Goal: Communication & Community: Answer question/provide support

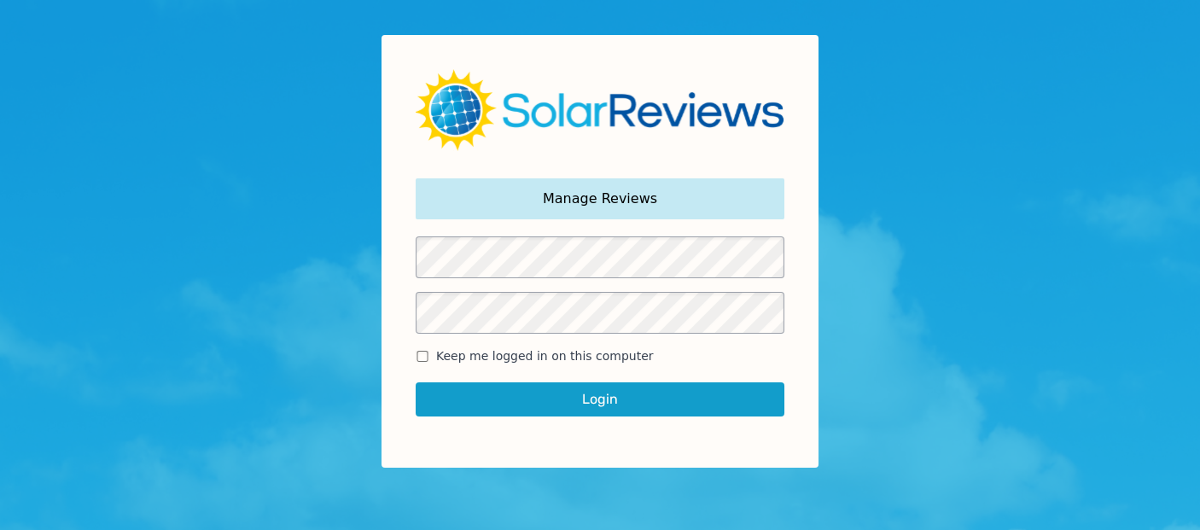
click at [585, 368] on div "Login" at bounding box center [600, 399] width 369 height 68
click at [426, 354] on input "Keep me logged in on this computer" at bounding box center [423, 356] width 14 height 11
checkbox input "true"
click at [503, 391] on button "Login" at bounding box center [600, 399] width 369 height 34
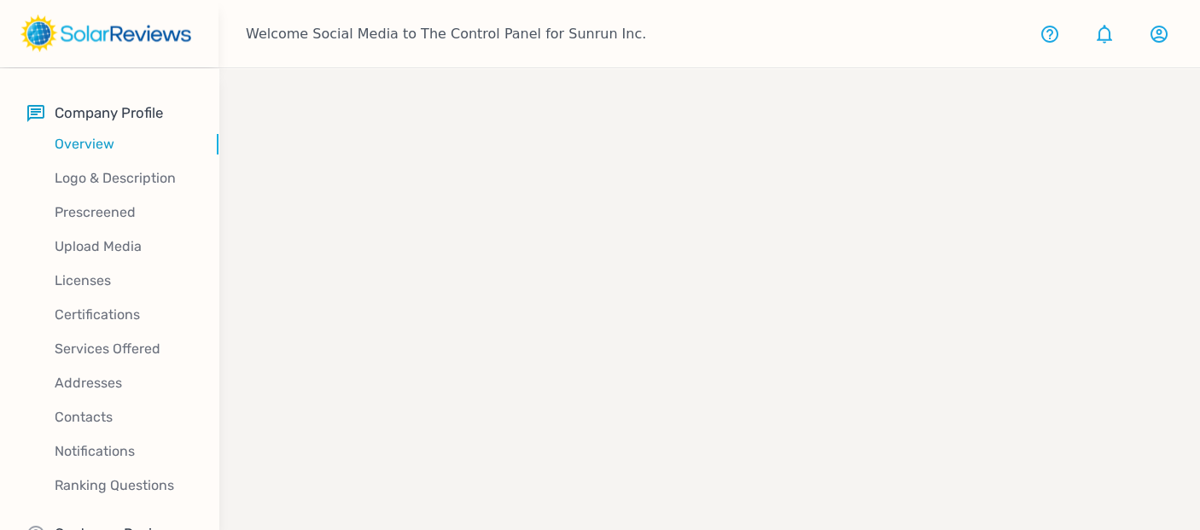
click at [530, 402] on div "company profile" at bounding box center [708, 333] width 981 height 530
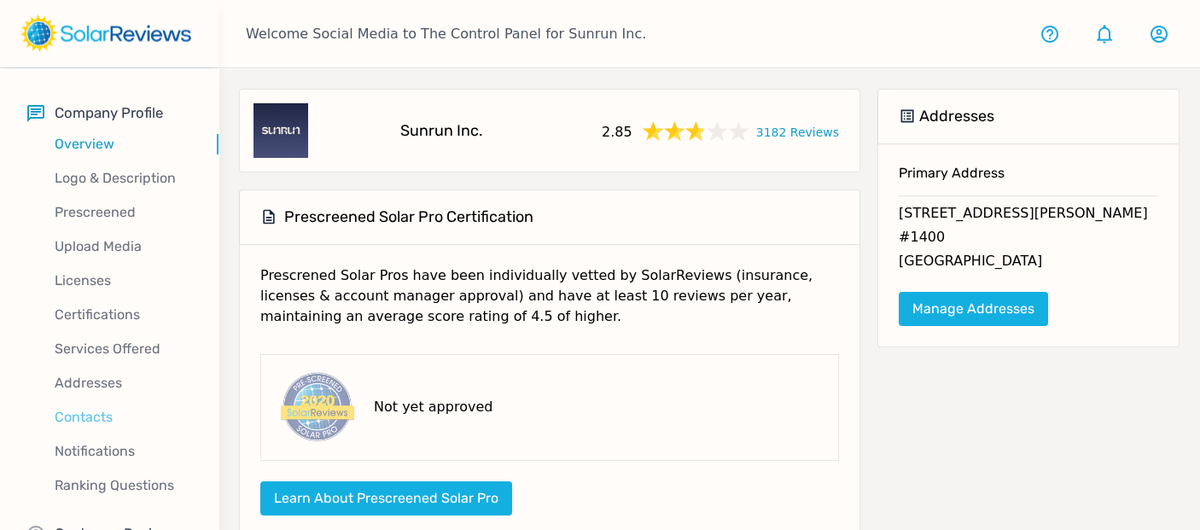
scroll to position [49, 0]
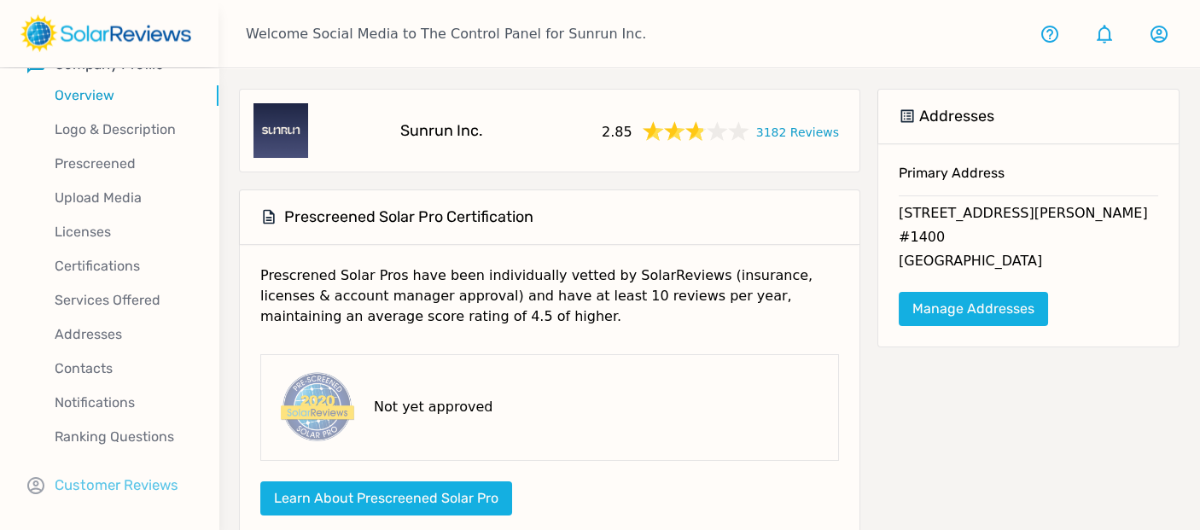
click at [132, 479] on p "Customer Reviews" at bounding box center [117, 484] width 124 height 21
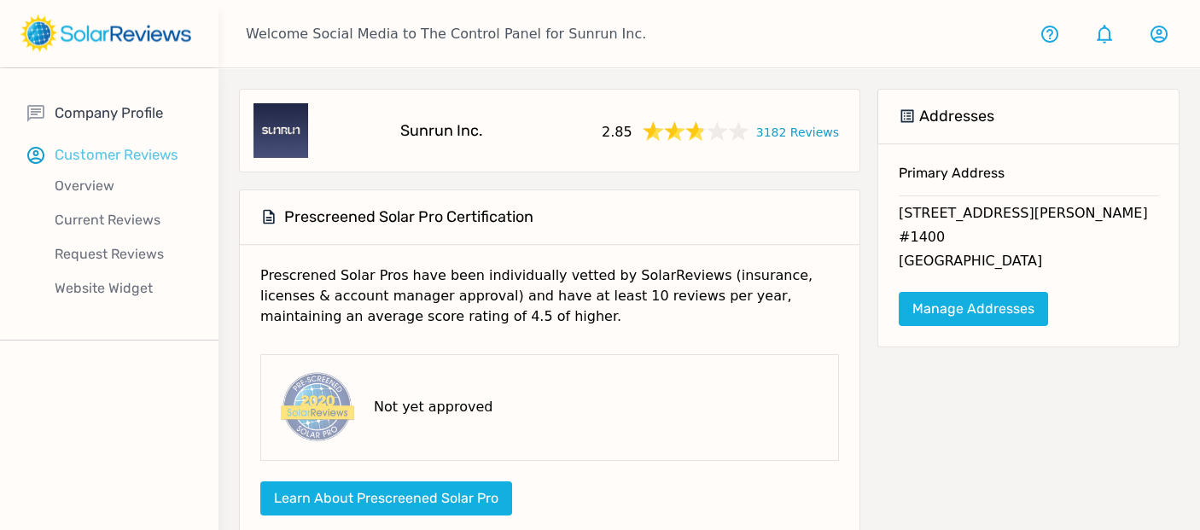
scroll to position [0, 0]
click at [109, 217] on p "Current Reviews" at bounding box center [122, 220] width 191 height 20
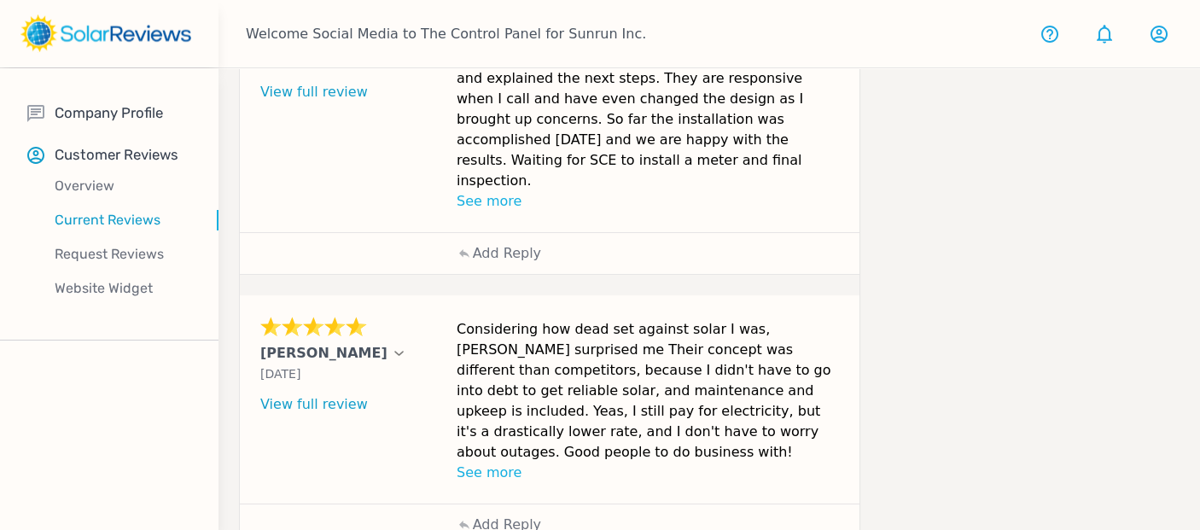
scroll to position [1057, 0]
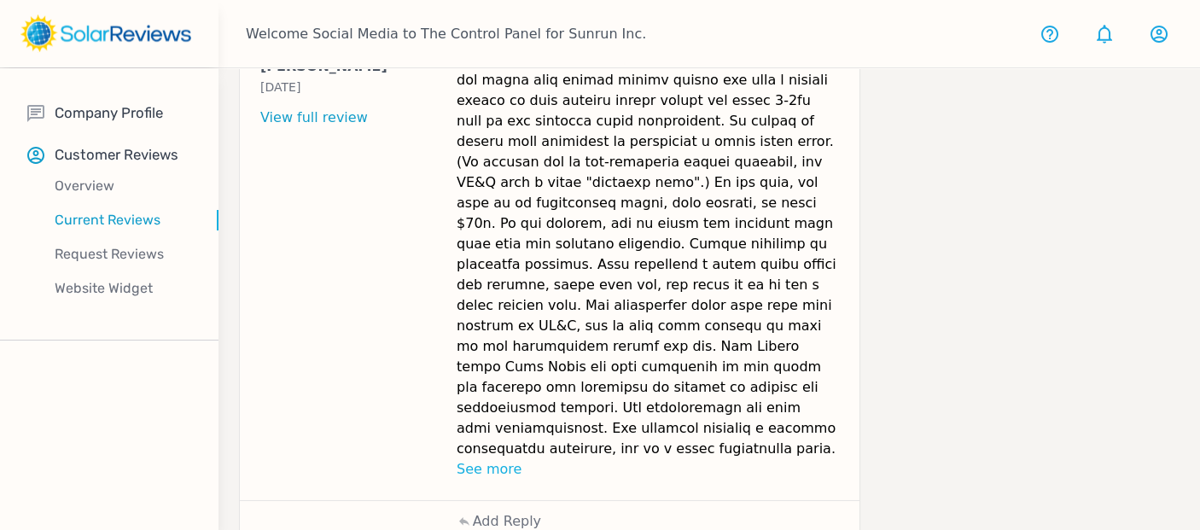
scroll to position [1423, 0]
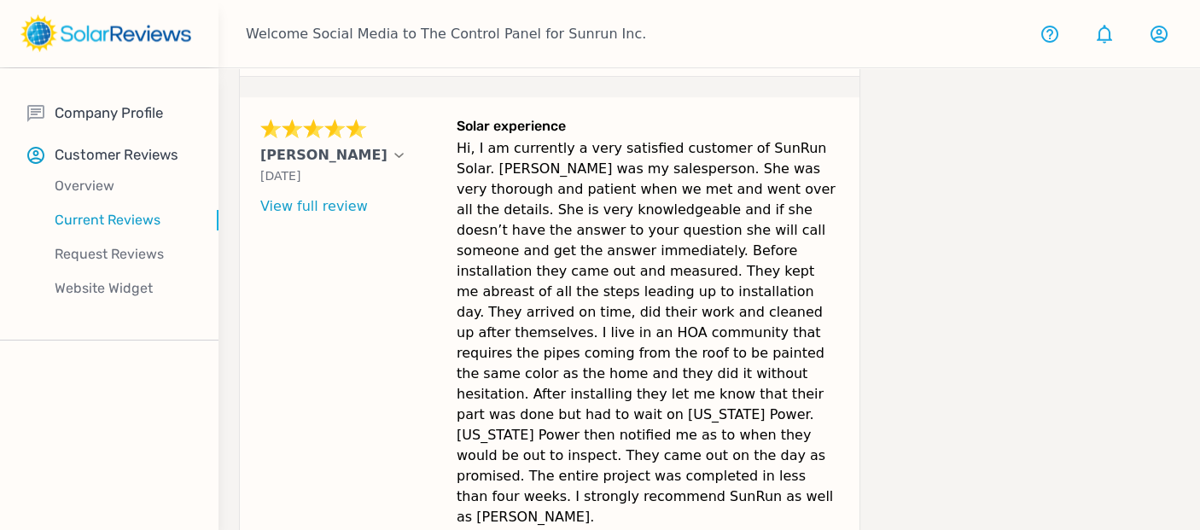
scroll to position [1382, 0]
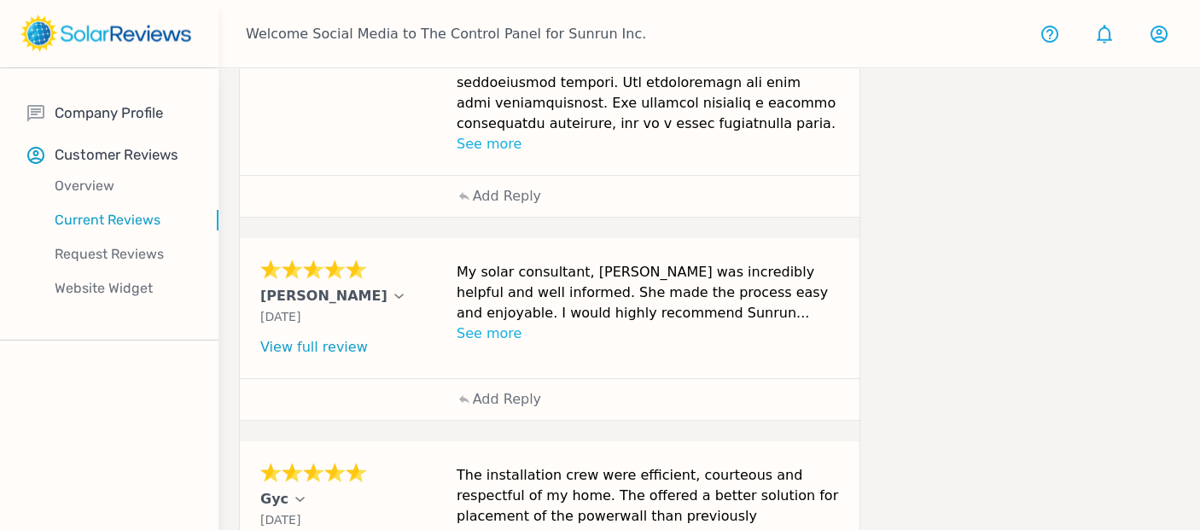
scroll to position [1423, 0]
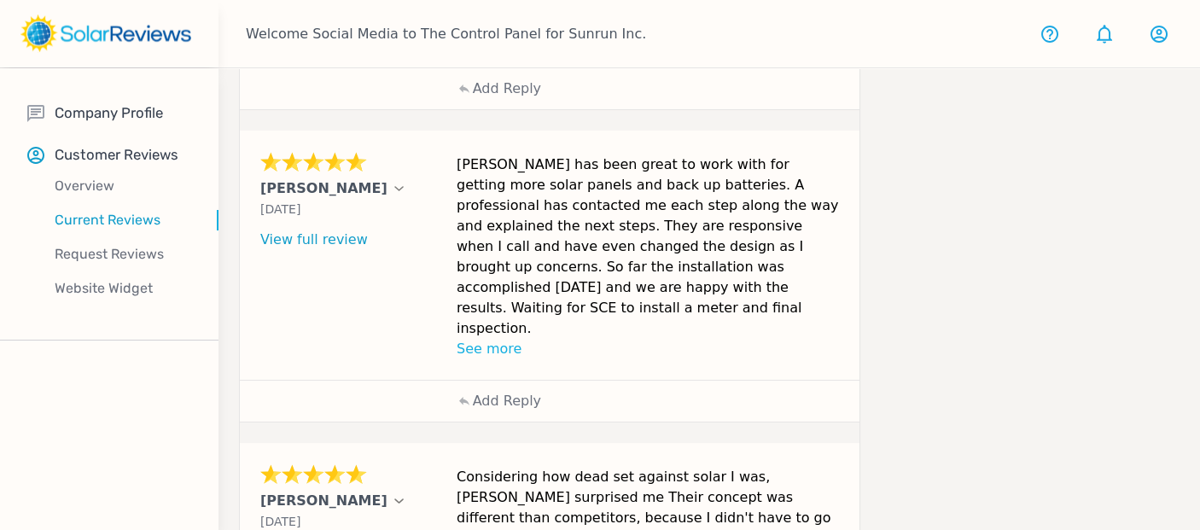
scroll to position [1057, 0]
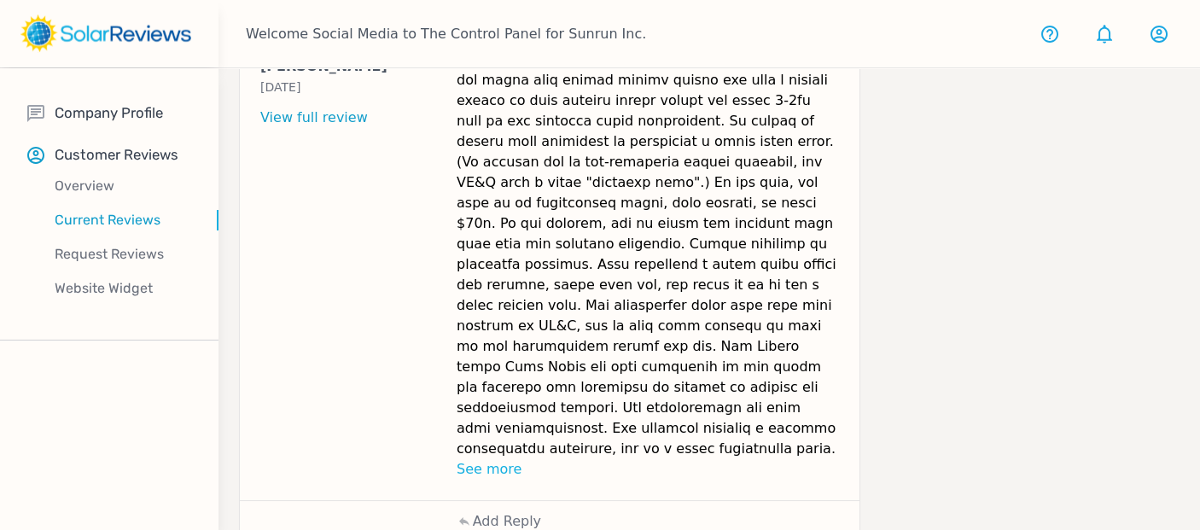
scroll to position [1423, 0]
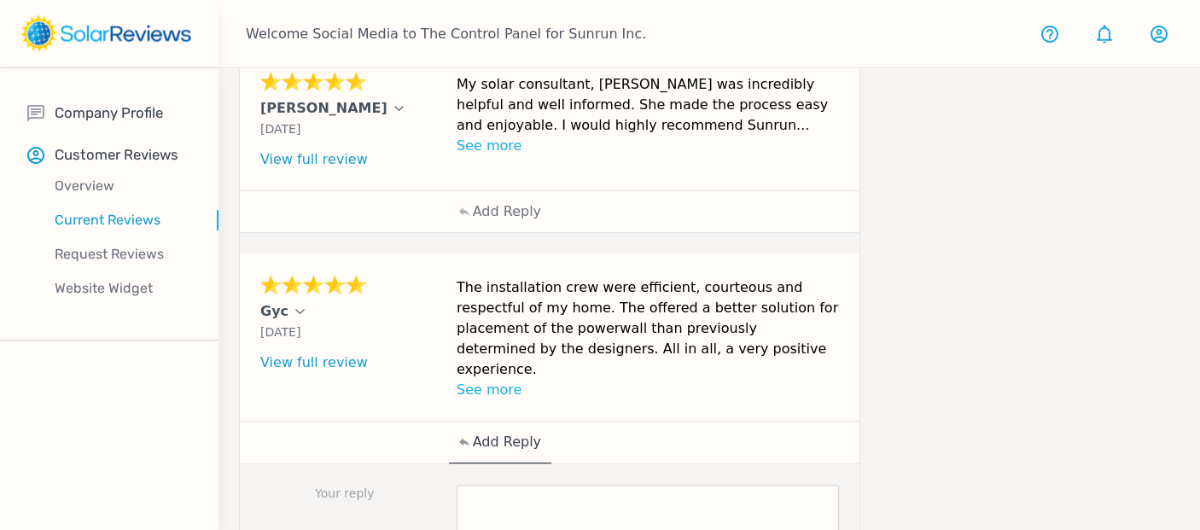
scroll to position [1572, 0]
click at [636, 483] on textarea at bounding box center [648, 517] width 382 height 68
